Goal: Task Accomplishment & Management: Complete application form

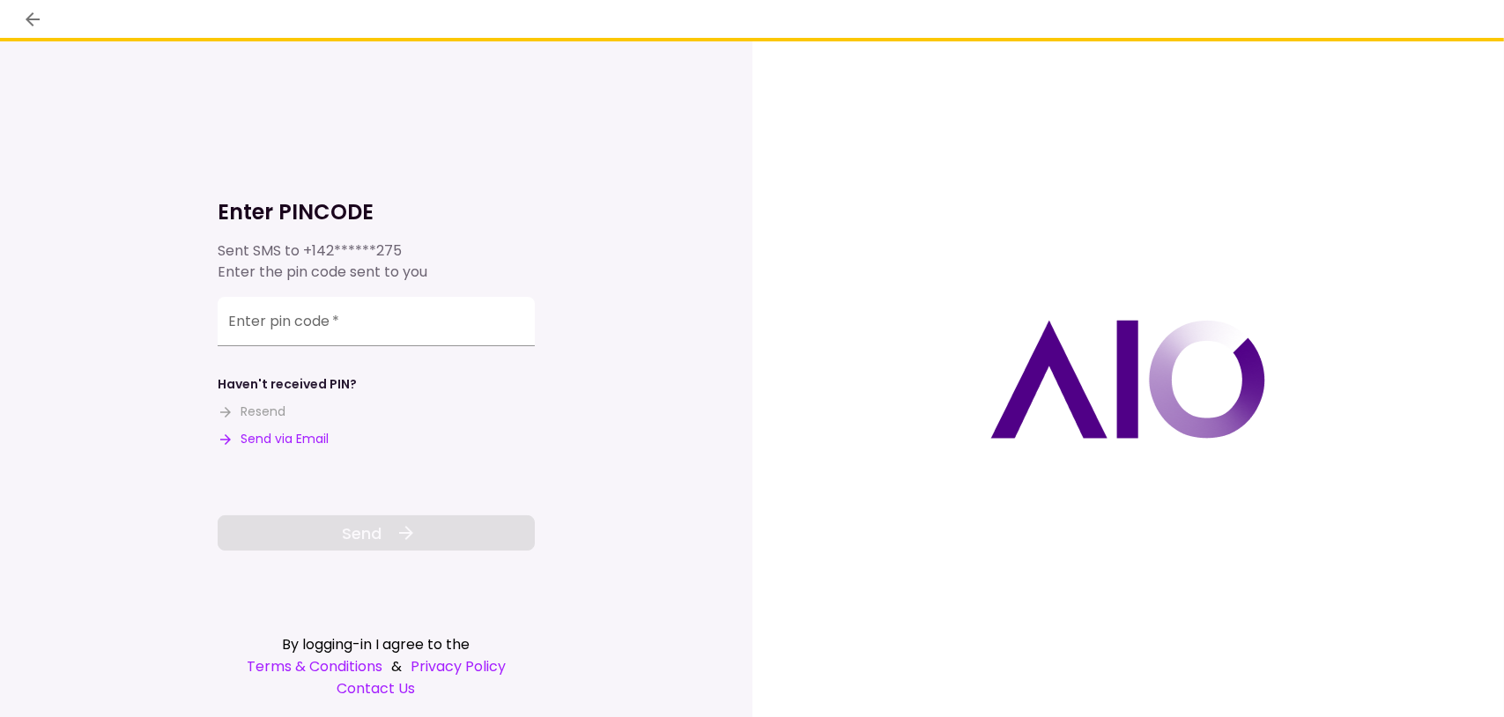
click at [309, 313] on div "Enter pin code   *" at bounding box center [376, 321] width 317 height 49
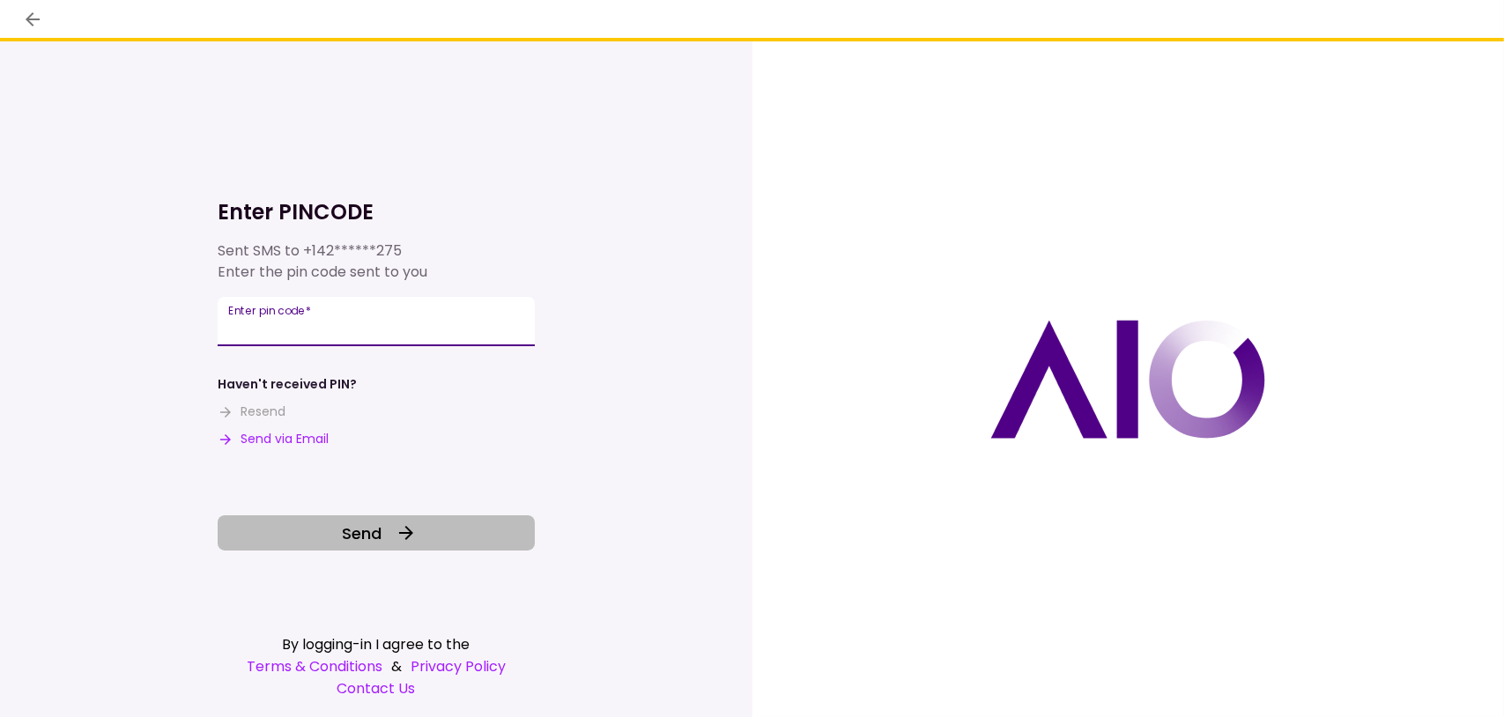
type input "******"
click at [396, 541] on icon at bounding box center [406, 532] width 21 height 21
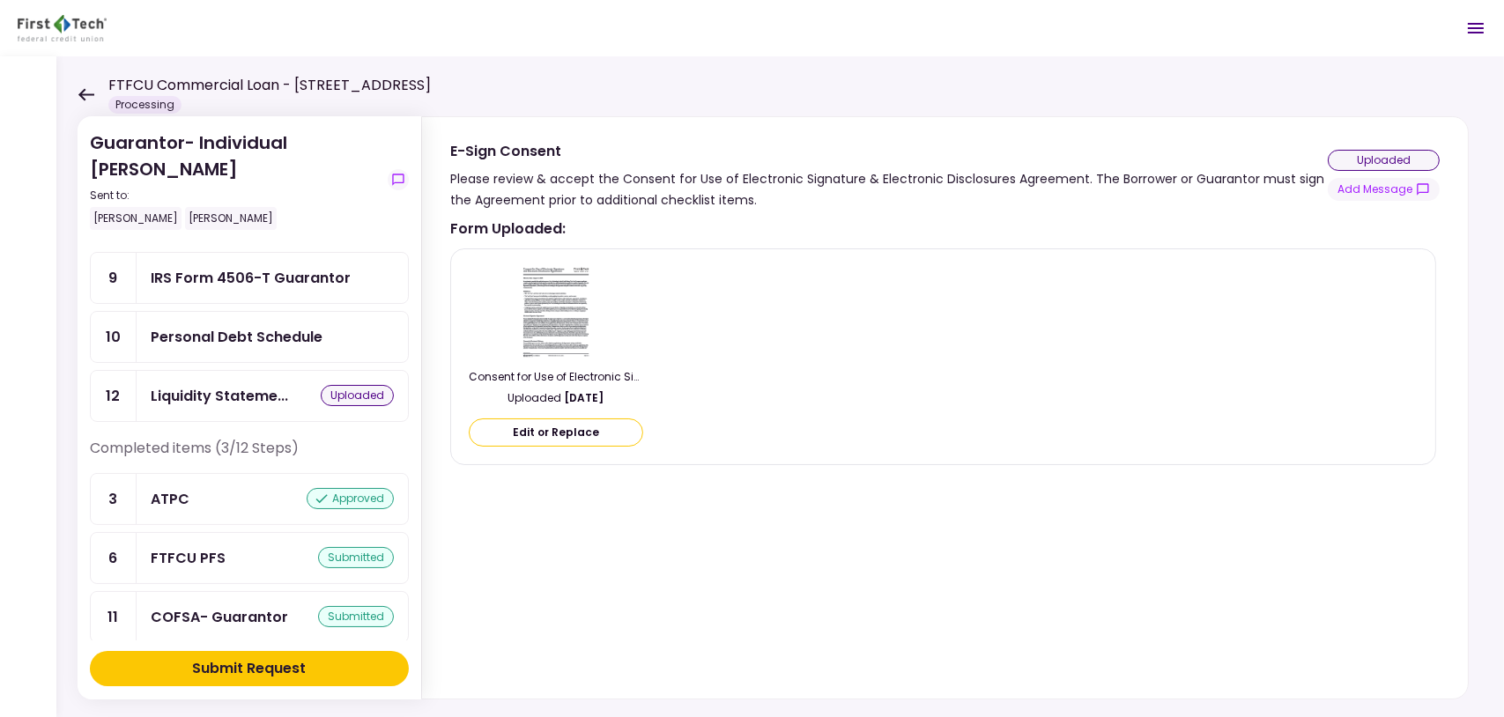
scroll to position [394, 0]
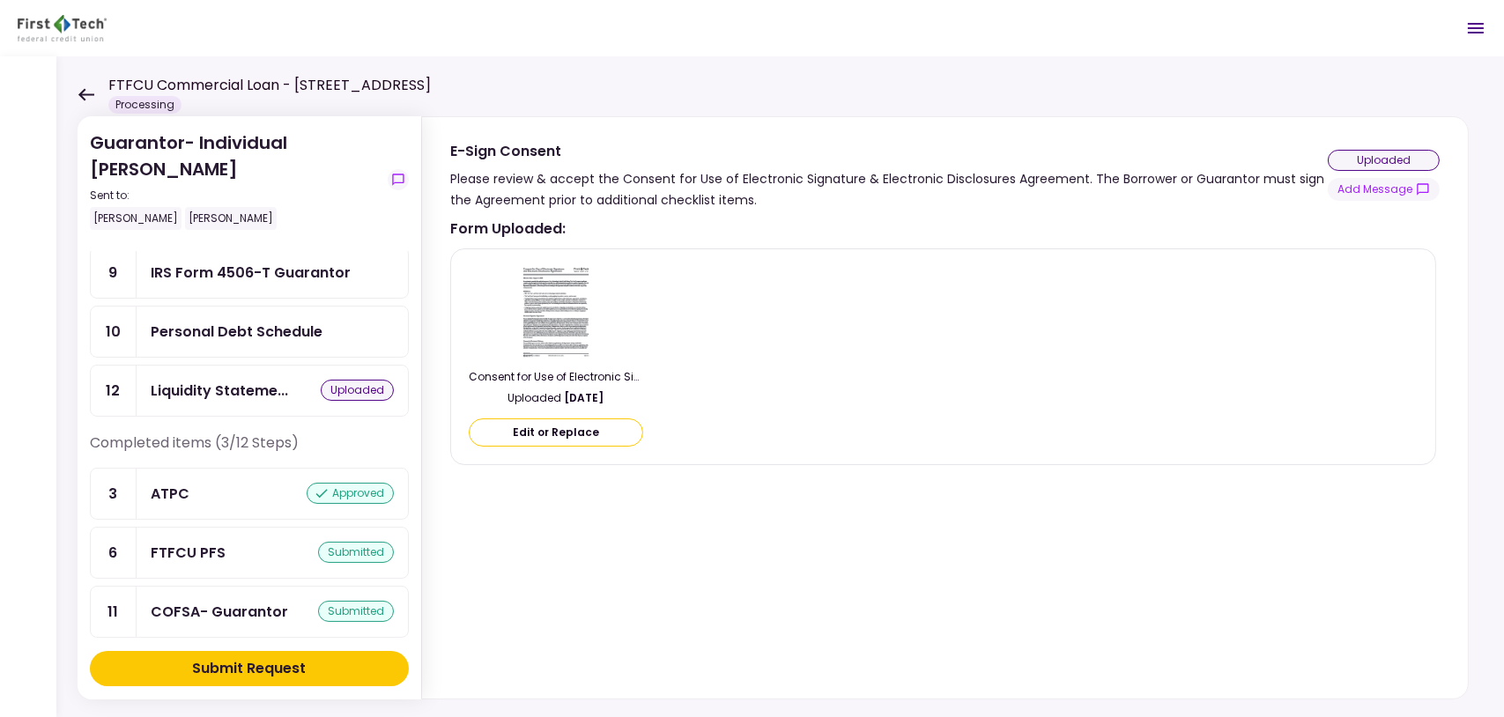
click at [216, 321] on div "Personal Debt Schedule" at bounding box center [237, 332] width 172 height 22
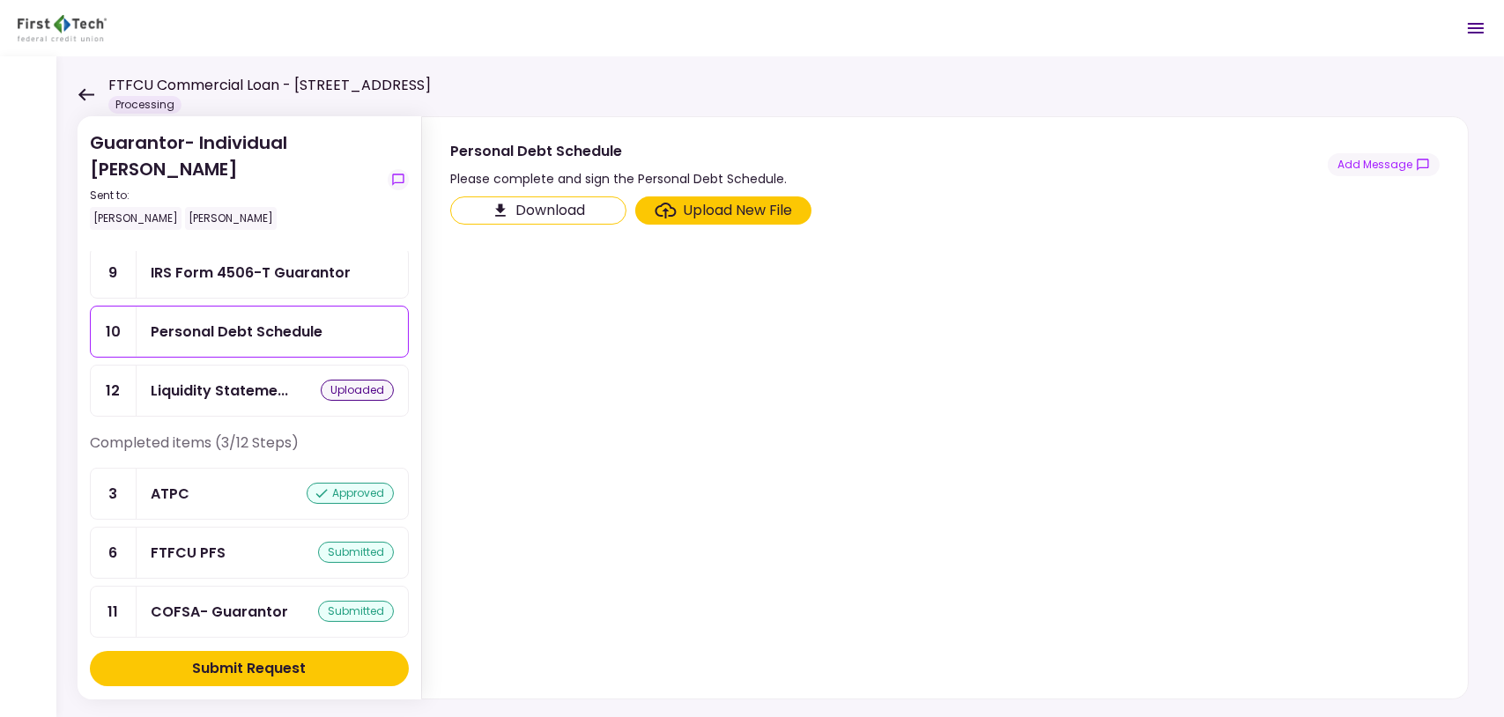
click at [517, 209] on button "Download" at bounding box center [538, 210] width 176 height 28
click at [744, 211] on div "Upload New File" at bounding box center [738, 210] width 109 height 21
click at [0, 0] on input "Upload New File" at bounding box center [0, 0] width 0 height 0
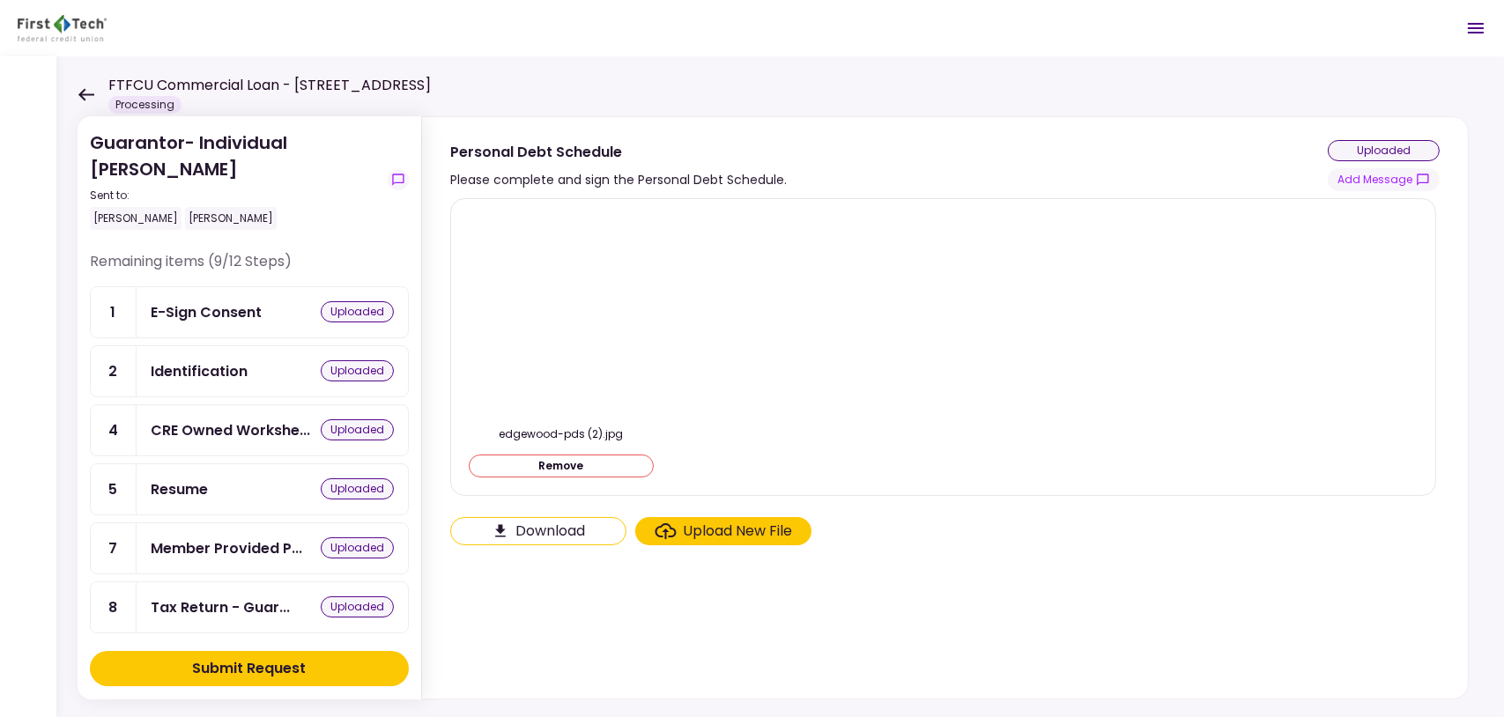
scroll to position [394, 0]
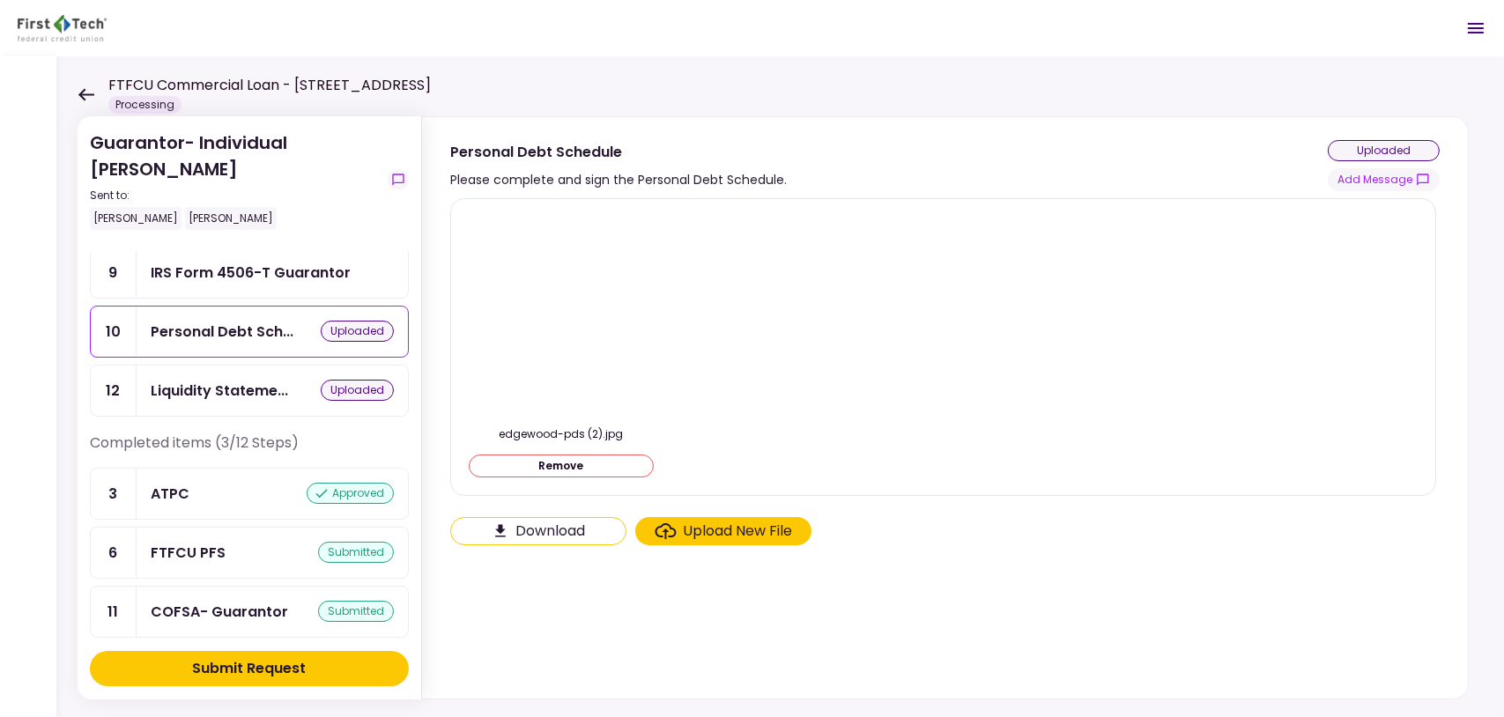
click at [255, 658] on div "Submit Request" at bounding box center [250, 668] width 114 height 21
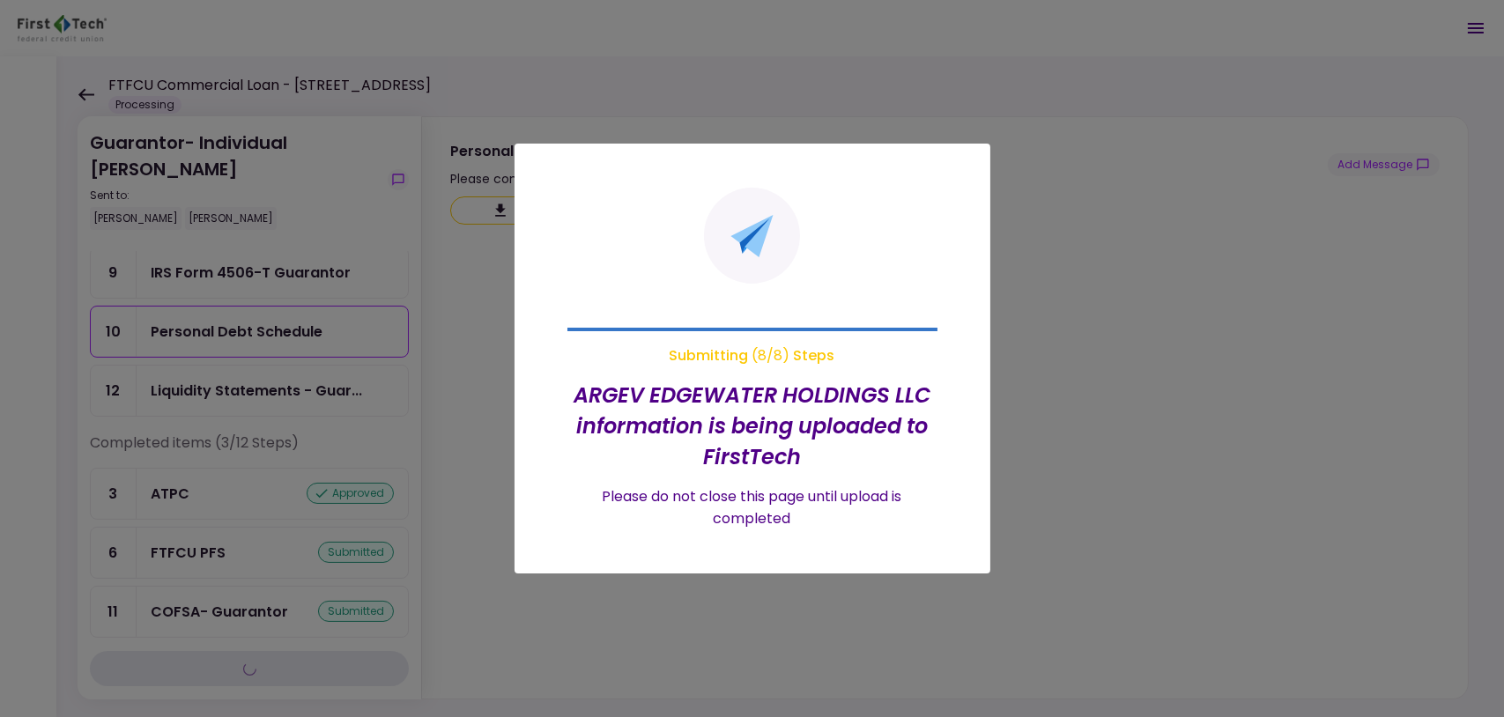
scroll to position [46, 0]
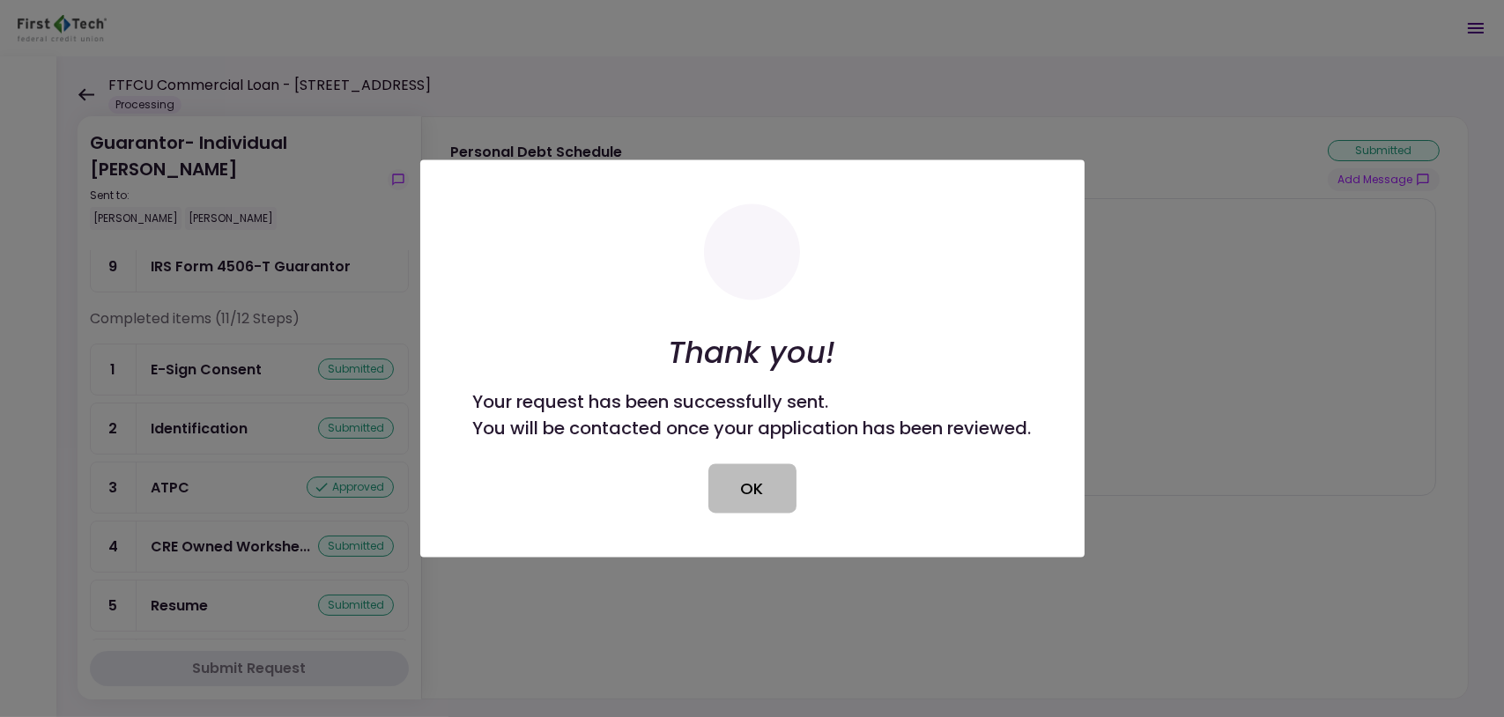
click at [724, 488] on button "OK" at bounding box center [752, 488] width 88 height 49
